Goal: Task Accomplishment & Management: Manage account settings

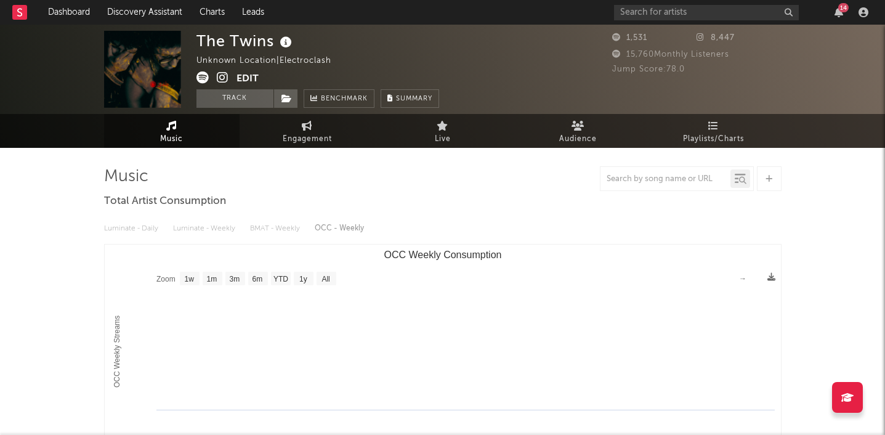
select select "1w"
click at [661, 12] on input "text" at bounding box center [706, 12] width 185 height 15
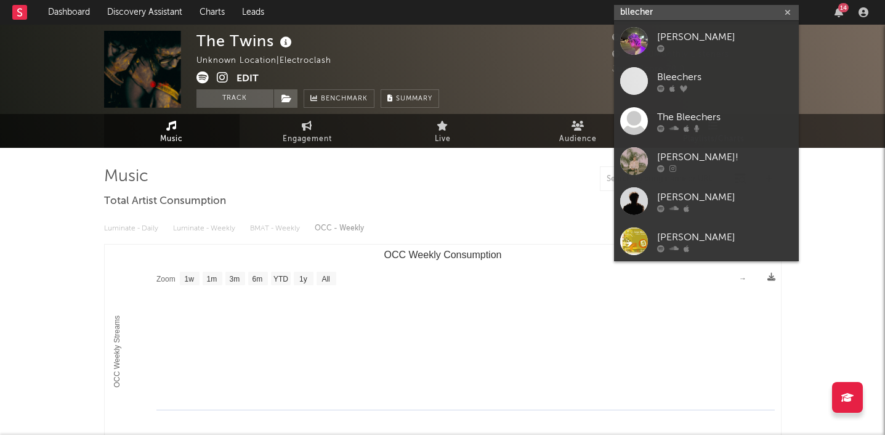
click at [630, 16] on input "bllecher" at bounding box center [706, 12] width 185 height 15
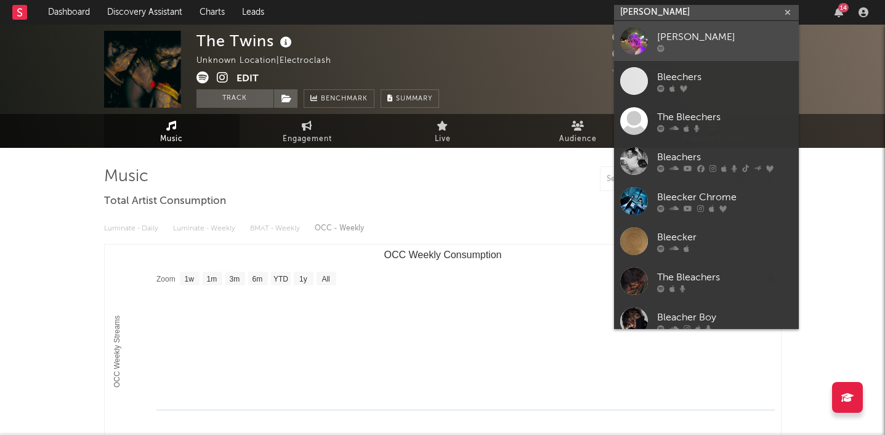
type input "[PERSON_NAME]"
click at [685, 40] on div "[PERSON_NAME]" at bounding box center [725, 37] width 136 height 15
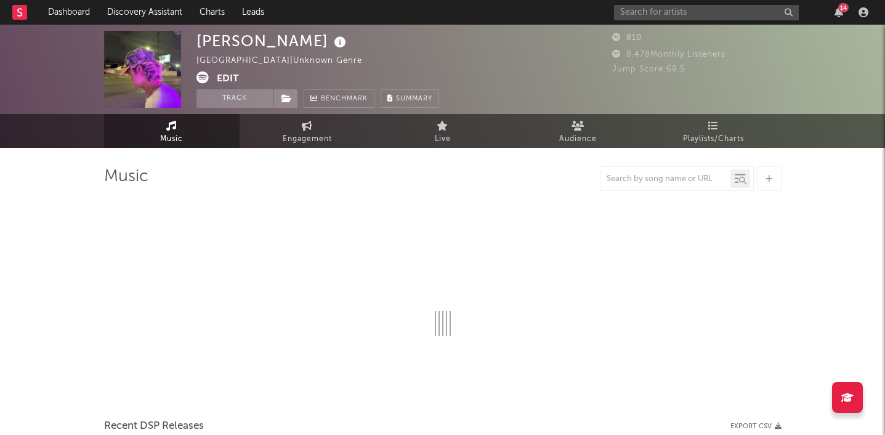
select select "1w"
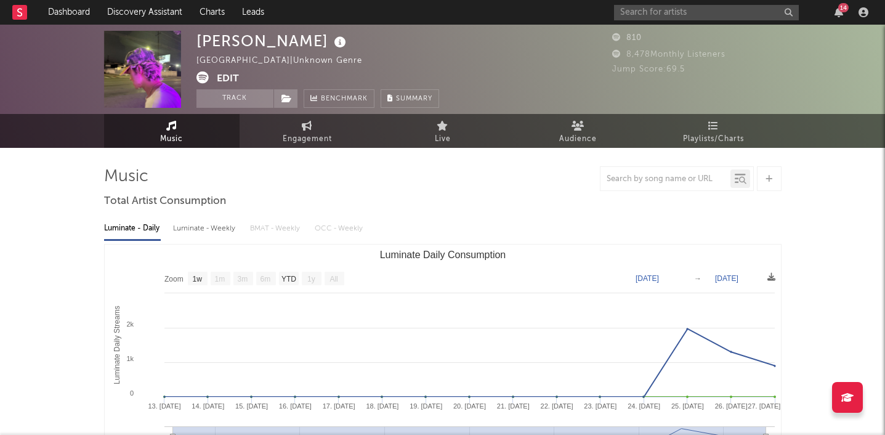
click at [232, 75] on button "Edit" at bounding box center [228, 78] width 22 height 15
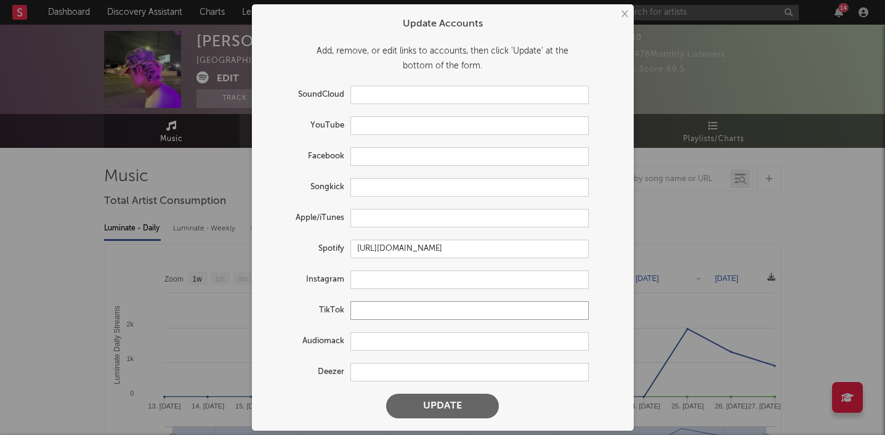
click at [367, 315] on input "text" at bounding box center [470, 310] width 238 height 18
click at [368, 282] on input "text" at bounding box center [470, 280] width 238 height 18
paste input "[URL][DOMAIN_NAME]"
type input "[URL][DOMAIN_NAME]"
click at [386, 394] on button "Update" at bounding box center [442, 406] width 113 height 25
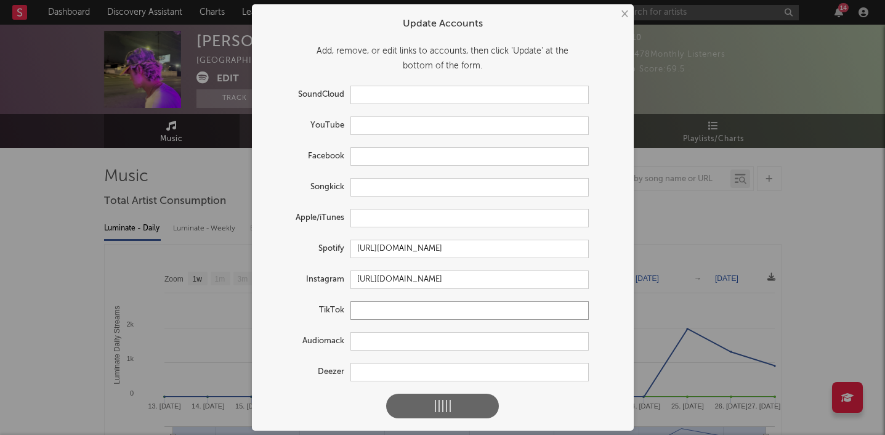
click at [364, 312] on input "text" at bounding box center [470, 310] width 238 height 18
paste input "[URL][DOMAIN_NAME]"
type input "[URL][DOMAIN_NAME]"
click at [386, 394] on button at bounding box center [442, 406] width 113 height 25
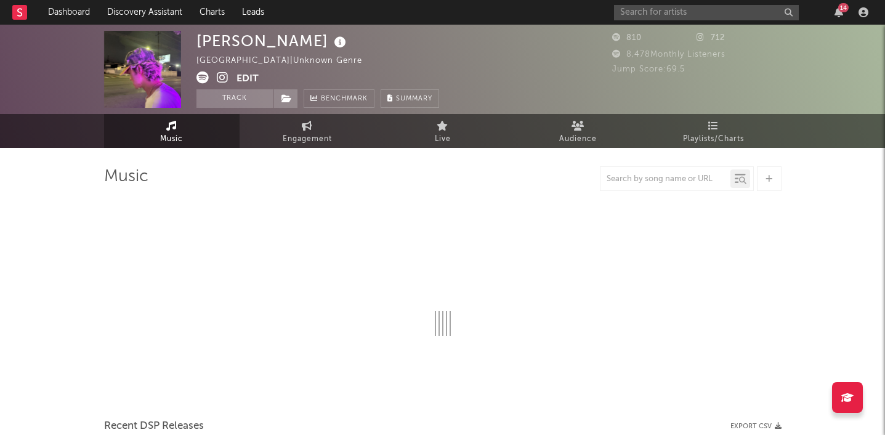
select select "1w"
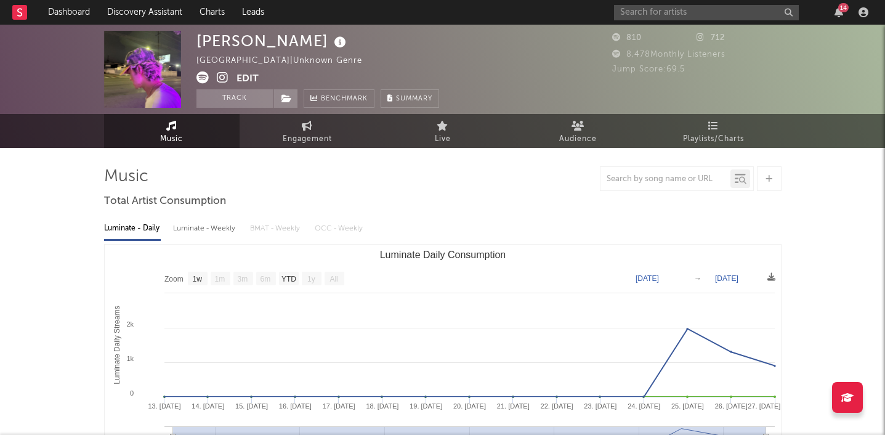
click at [429, 187] on div at bounding box center [443, 178] width 678 height 25
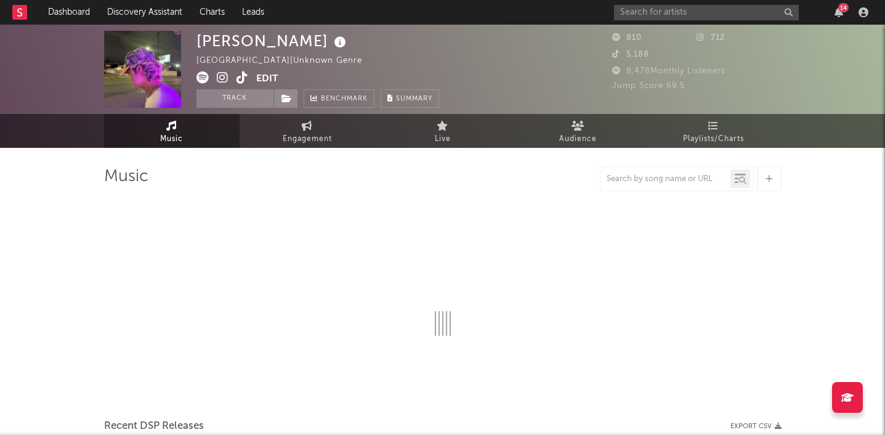
select select "1w"
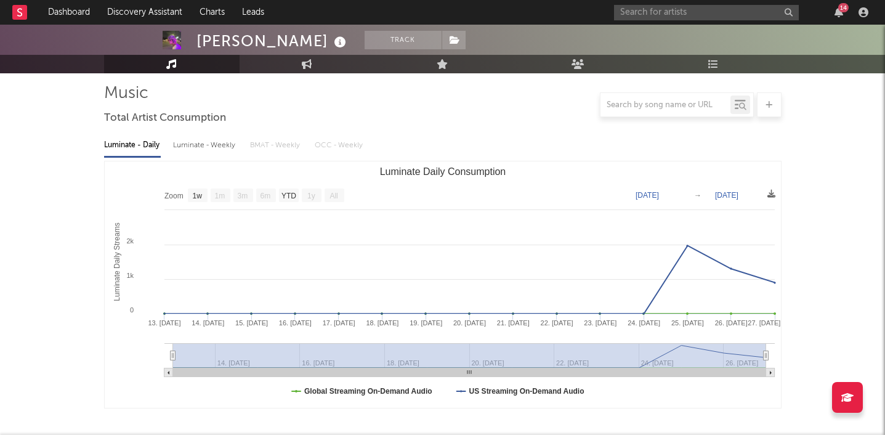
scroll to position [52, 0]
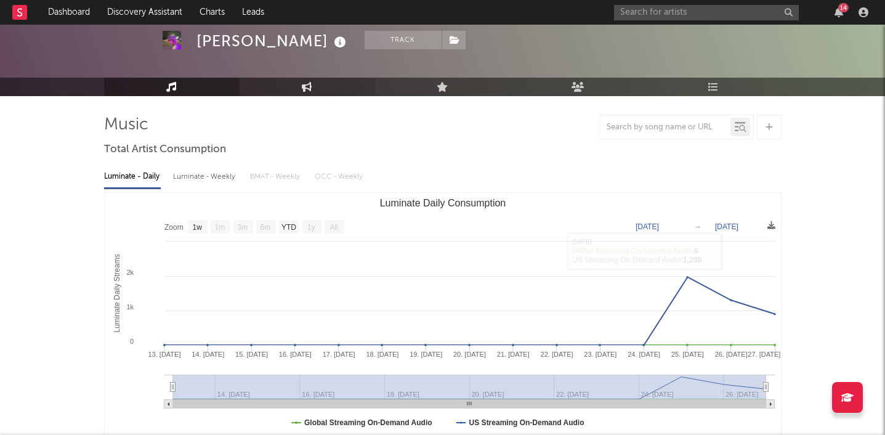
click at [304, 81] on link "Engagement" at bounding box center [308, 87] width 136 height 18
select select "1w"
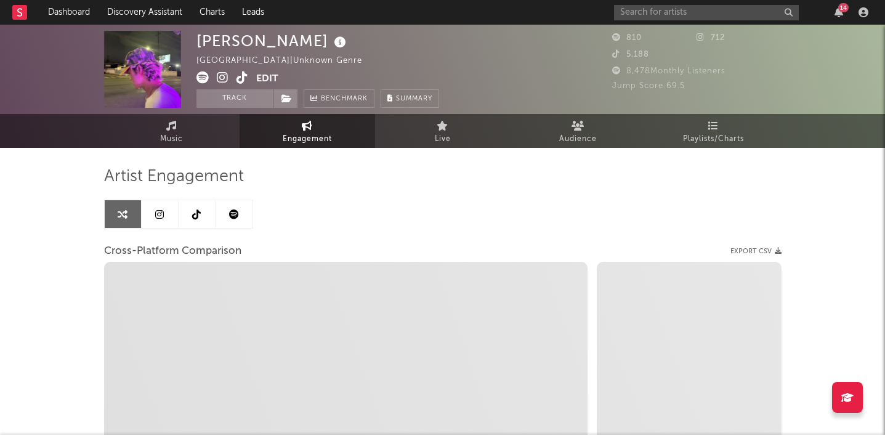
select select "1m"
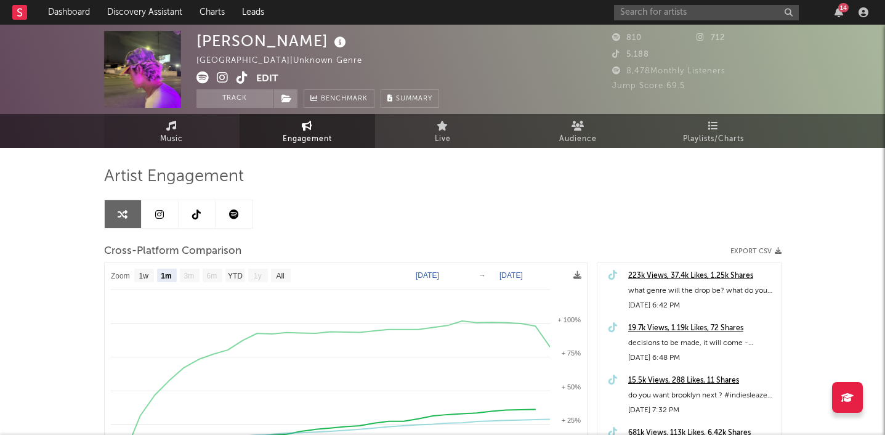
click at [174, 125] on icon at bounding box center [171, 126] width 10 height 10
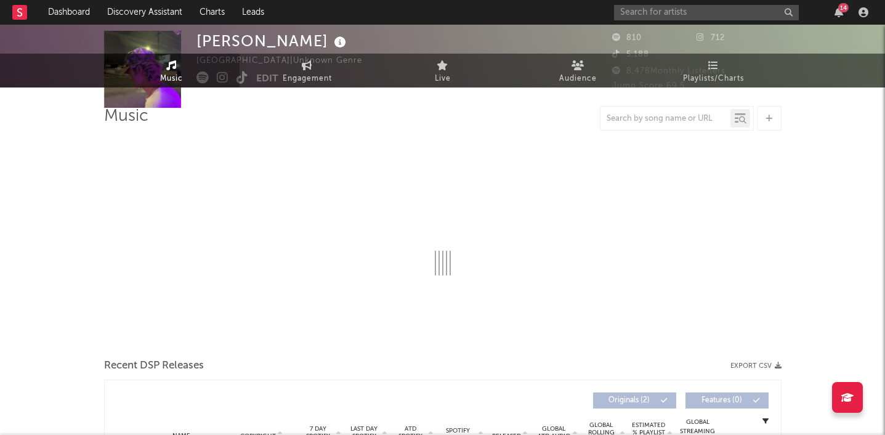
select select "1w"
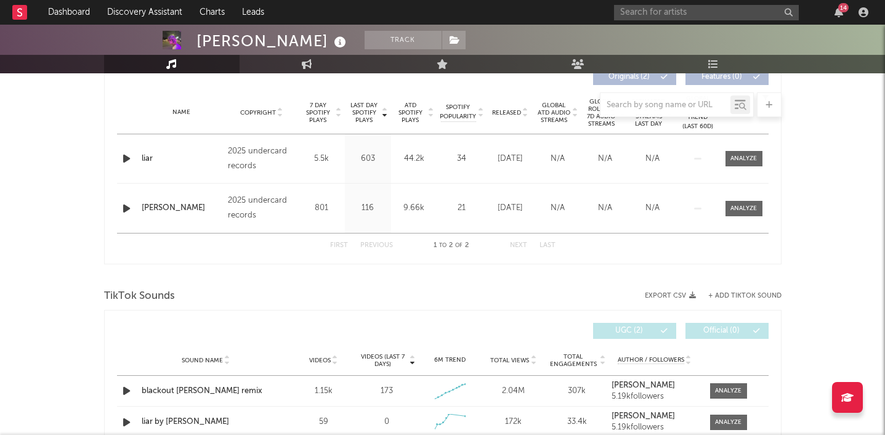
scroll to position [574, 0]
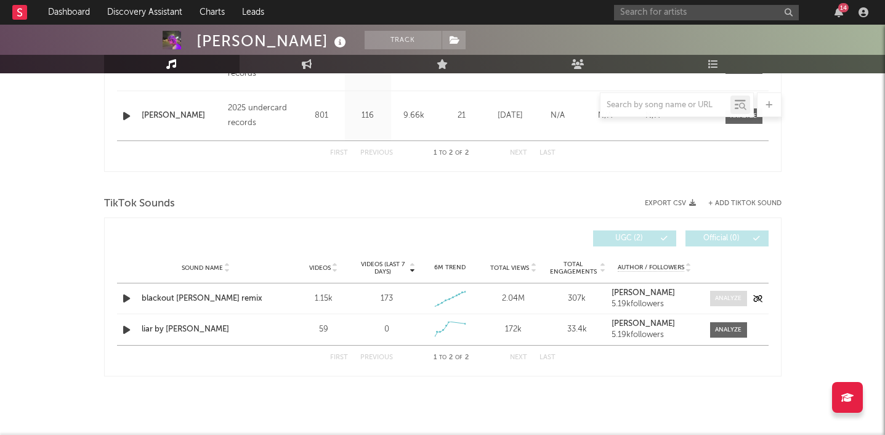
click at [718, 298] on div at bounding box center [728, 298] width 26 height 9
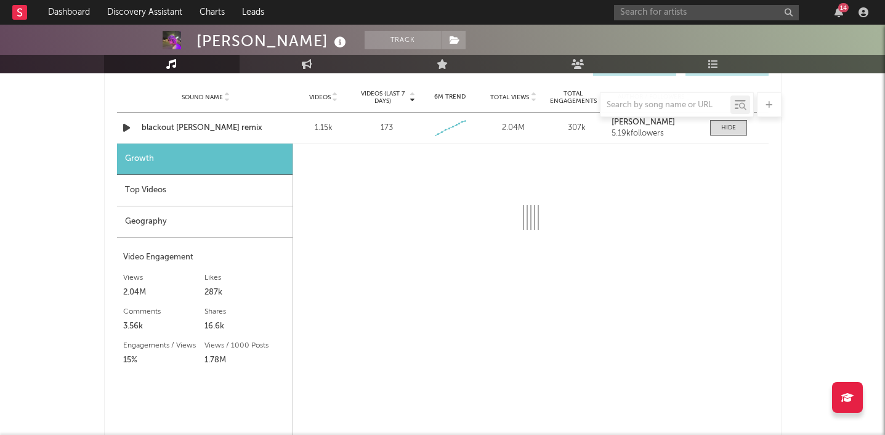
select select "1w"
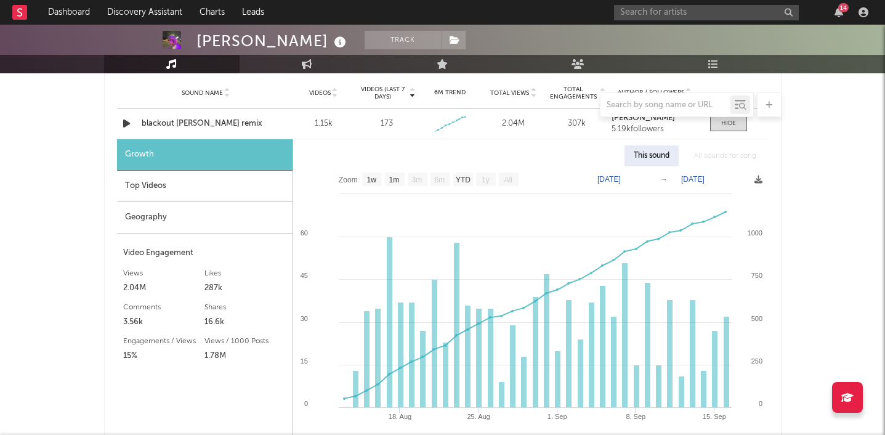
scroll to position [750, 0]
click at [189, 129] on div "Sound Name blackout [PERSON_NAME] remix Videos 1.15k Videos (last 7 days) 173 W…" at bounding box center [443, 122] width 652 height 30
click at [192, 123] on div "blackout [PERSON_NAME] remix" at bounding box center [206, 122] width 129 height 12
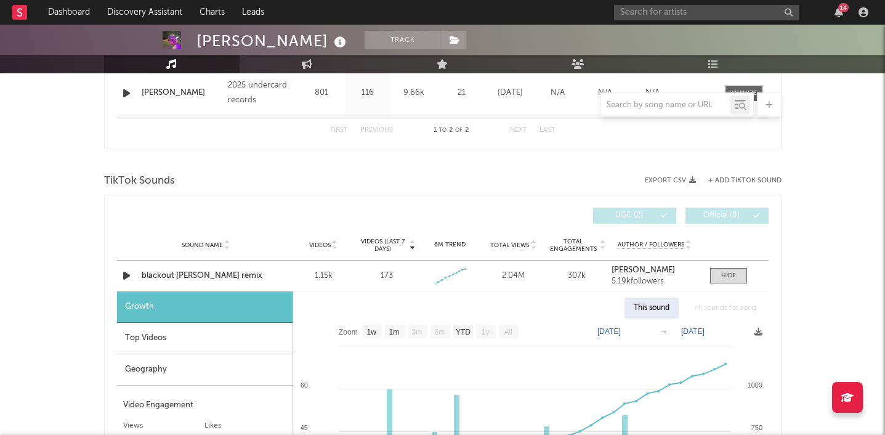
scroll to position [471, 0]
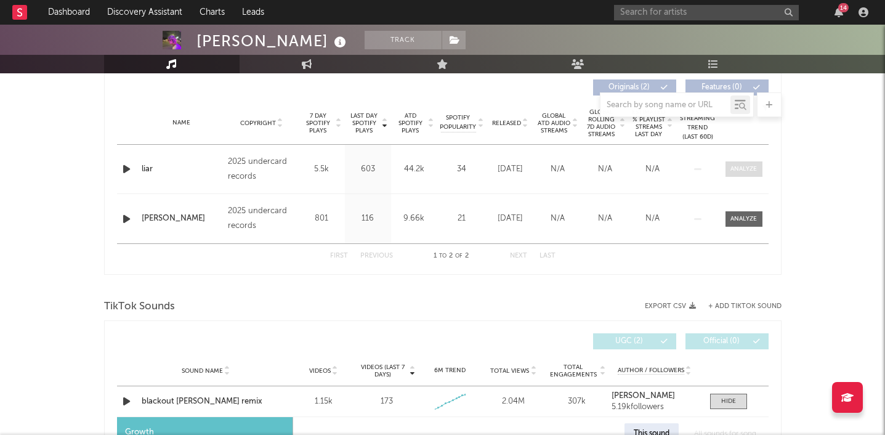
click at [729, 169] on span at bounding box center [744, 168] width 37 height 15
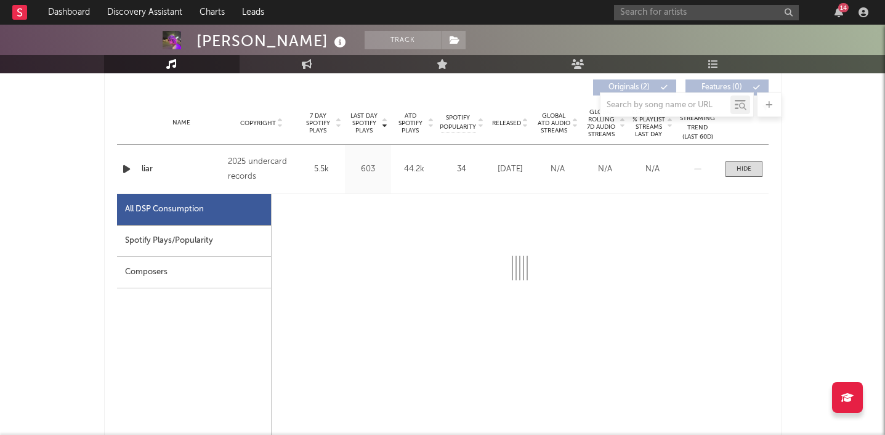
click at [190, 246] on div "Spotify Plays/Popularity" at bounding box center [194, 241] width 154 height 31
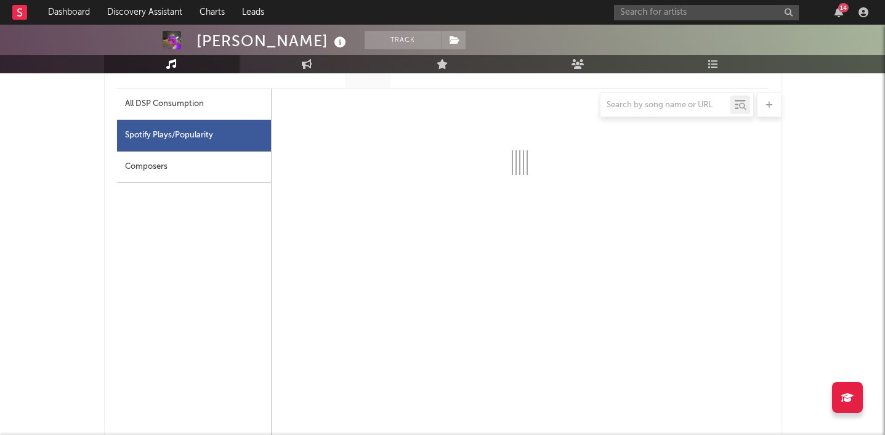
scroll to position [579, 0]
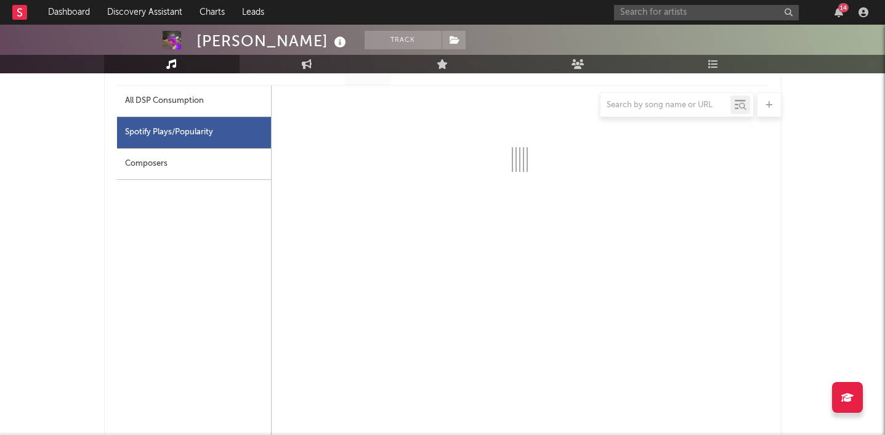
select select "1w"
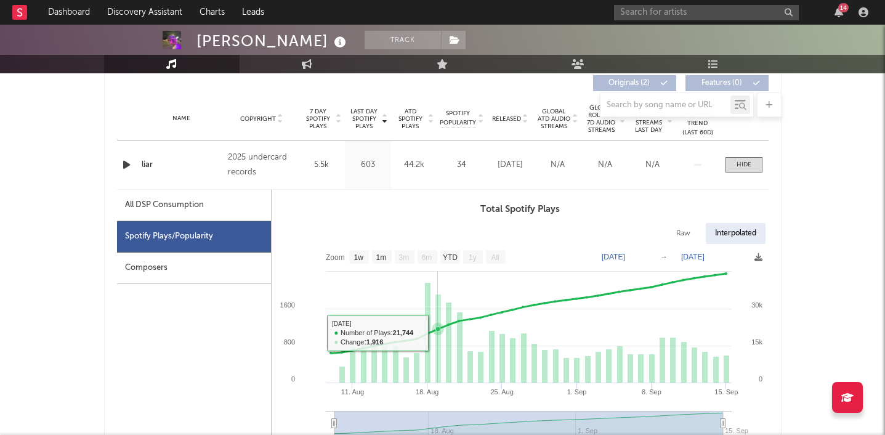
scroll to position [474, 0]
click at [743, 165] on div at bounding box center [744, 165] width 15 height 9
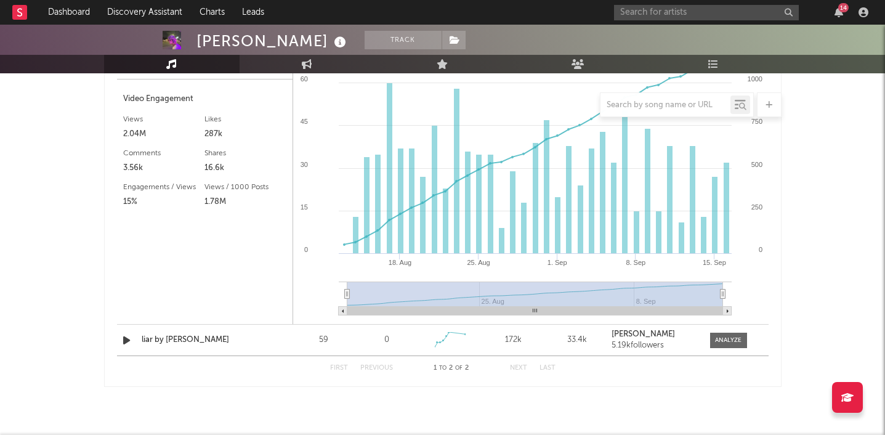
scroll to position [913, 0]
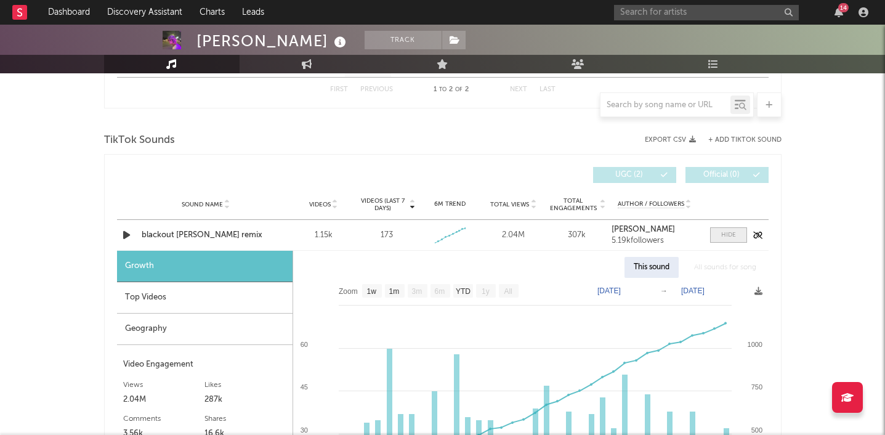
click at [731, 235] on div at bounding box center [729, 234] width 15 height 9
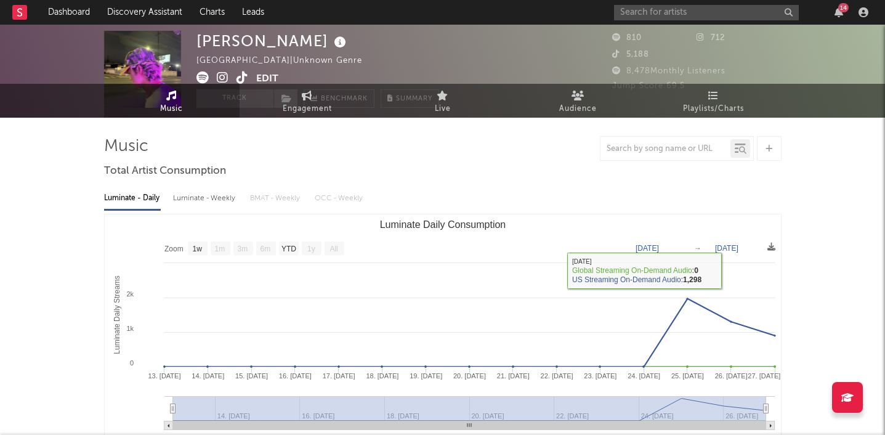
scroll to position [0, 0]
